Goal: Download file/media

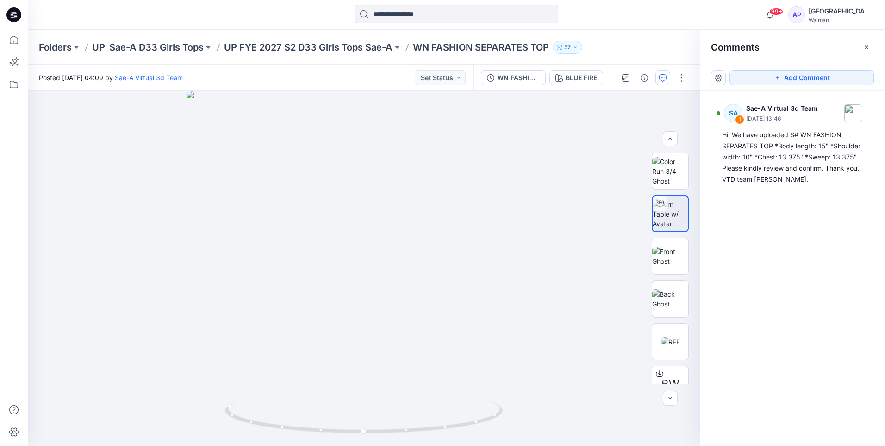
scroll to position [11, 0]
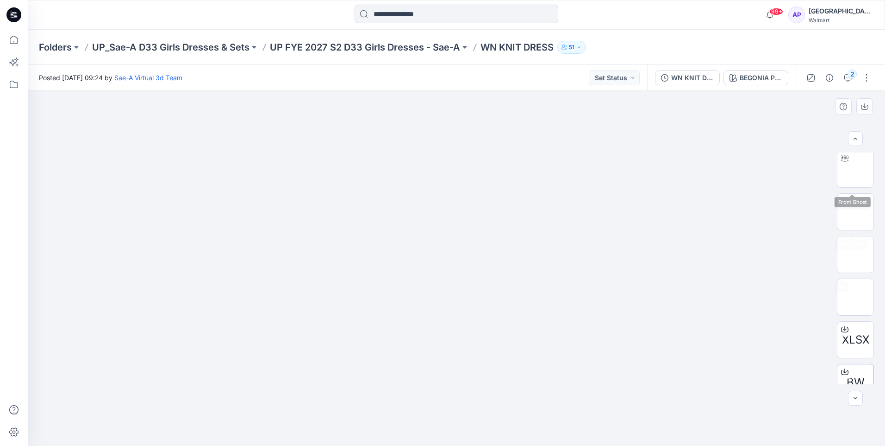
scroll to position [93, 0]
click at [437, 254] on img at bounding box center [856, 249] width 16 height 10
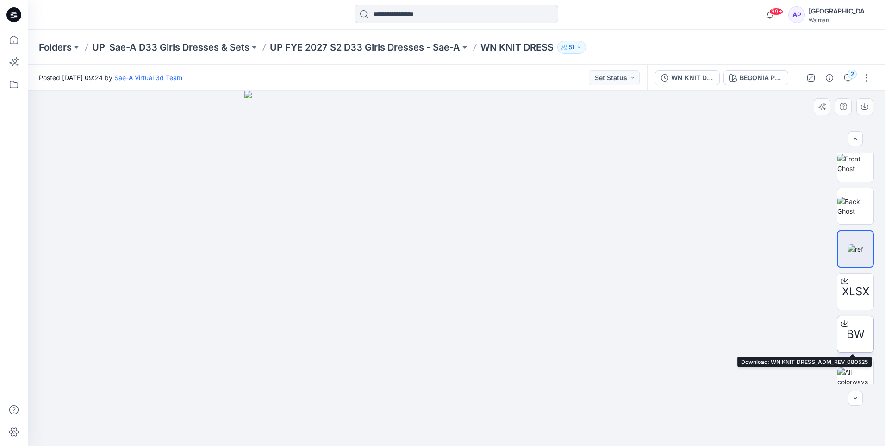
click at [437, 270] on span "BW" at bounding box center [856, 334] width 18 height 17
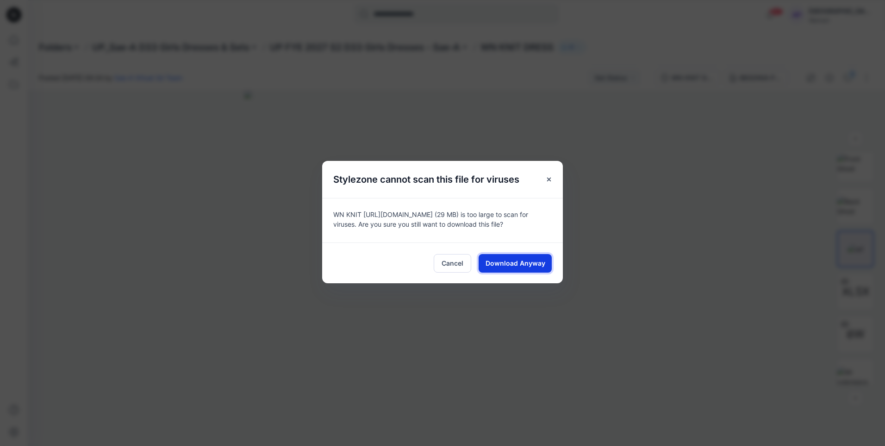
click at [437, 263] on span "Download Anyway" at bounding box center [516, 263] width 60 height 10
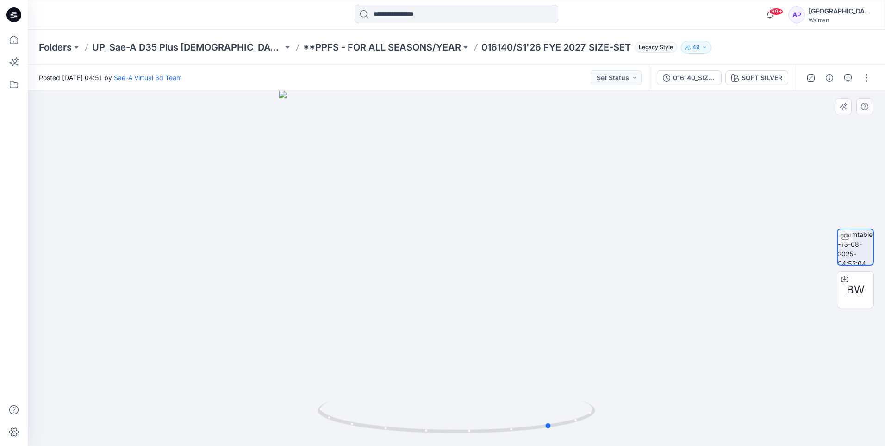
drag, startPoint x: 652, startPoint y: 327, endPoint x: 563, endPoint y: 347, distance: 91.1
click at [534, 352] on div at bounding box center [457, 268] width 858 height 355
click at [576, 339] on div at bounding box center [457, 268] width 858 height 355
